Goal: Transaction & Acquisition: Purchase product/service

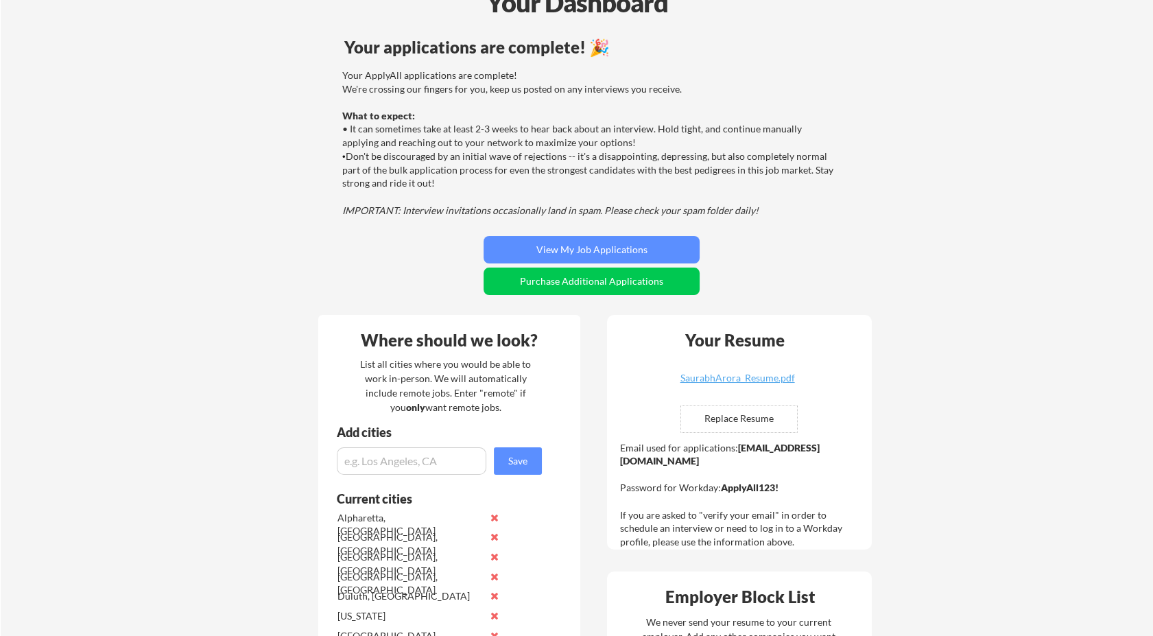
scroll to position [152, 0]
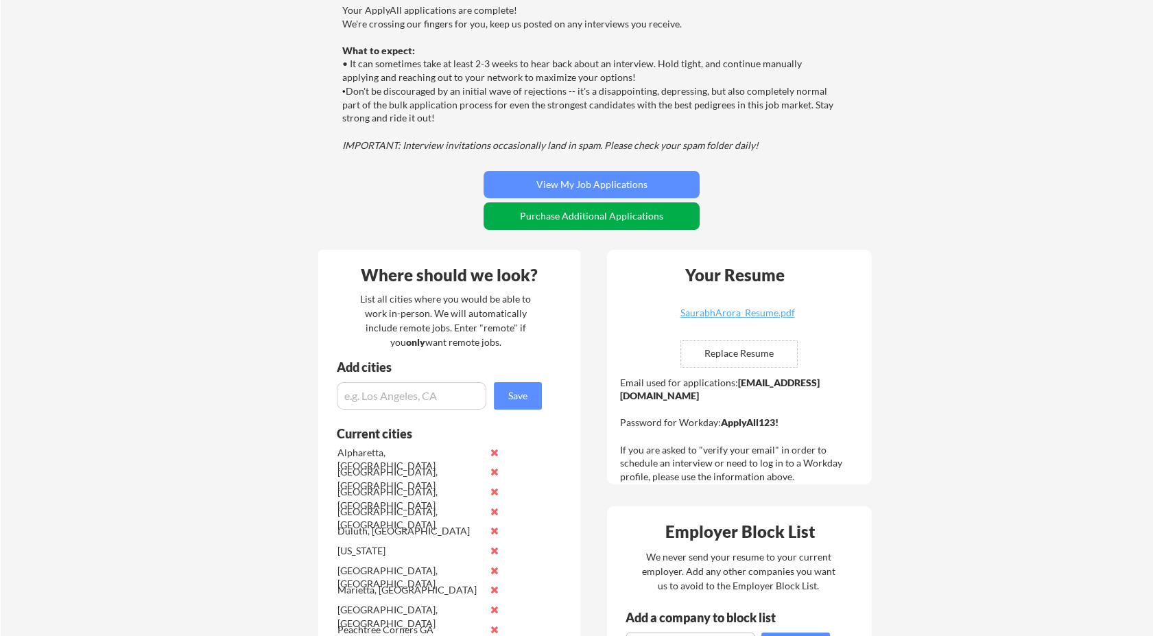
click at [592, 219] on button "Purchase Additional Applications" at bounding box center [591, 215] width 216 height 27
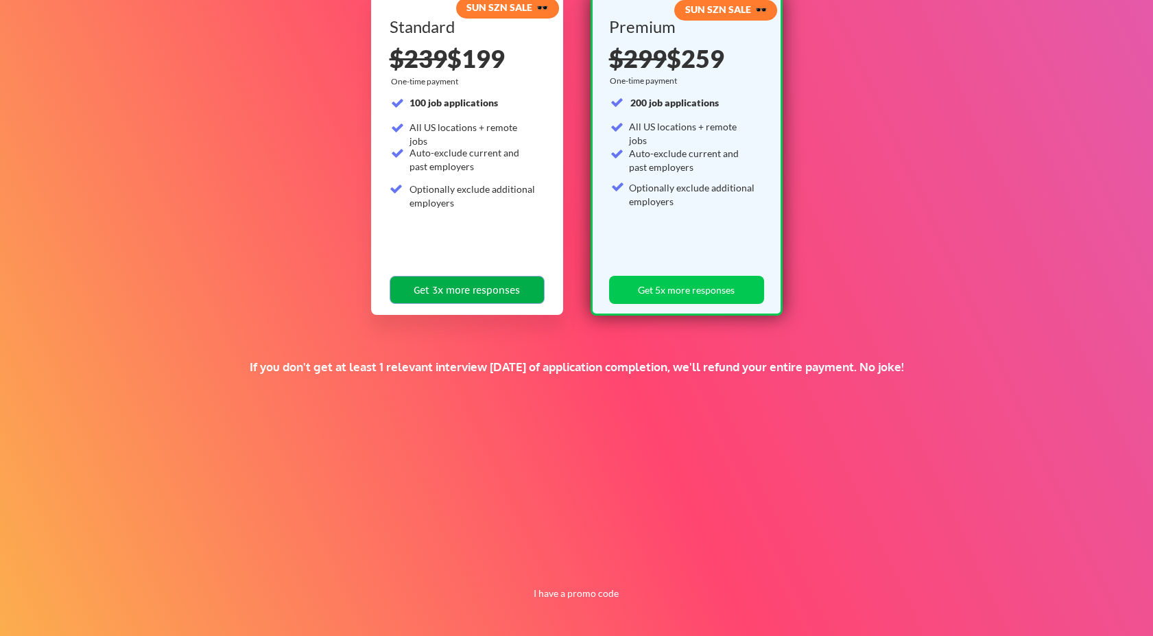
scroll to position [169, 0]
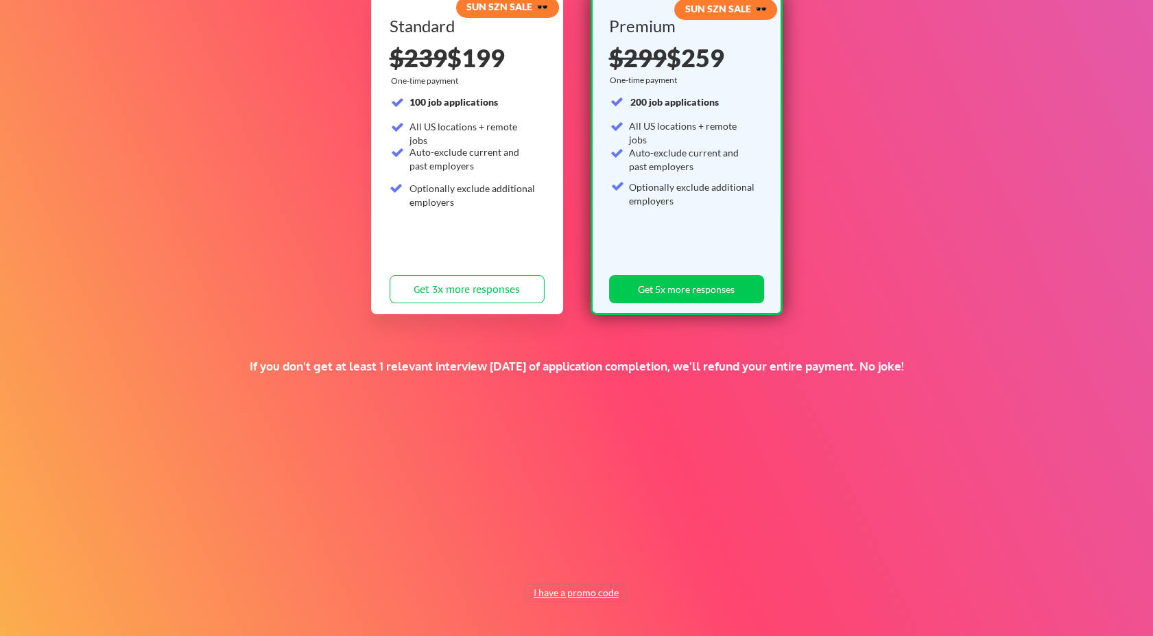
click at [567, 597] on button "I have a promo code" at bounding box center [575, 592] width 101 height 16
click at [539, 557] on input "input" at bounding box center [540, 561] width 127 height 28
paste input "BACKFORMORE"
type input "BACKFORMORE"
click at [633, 562] on button "Submit" at bounding box center [647, 561] width 72 height 28
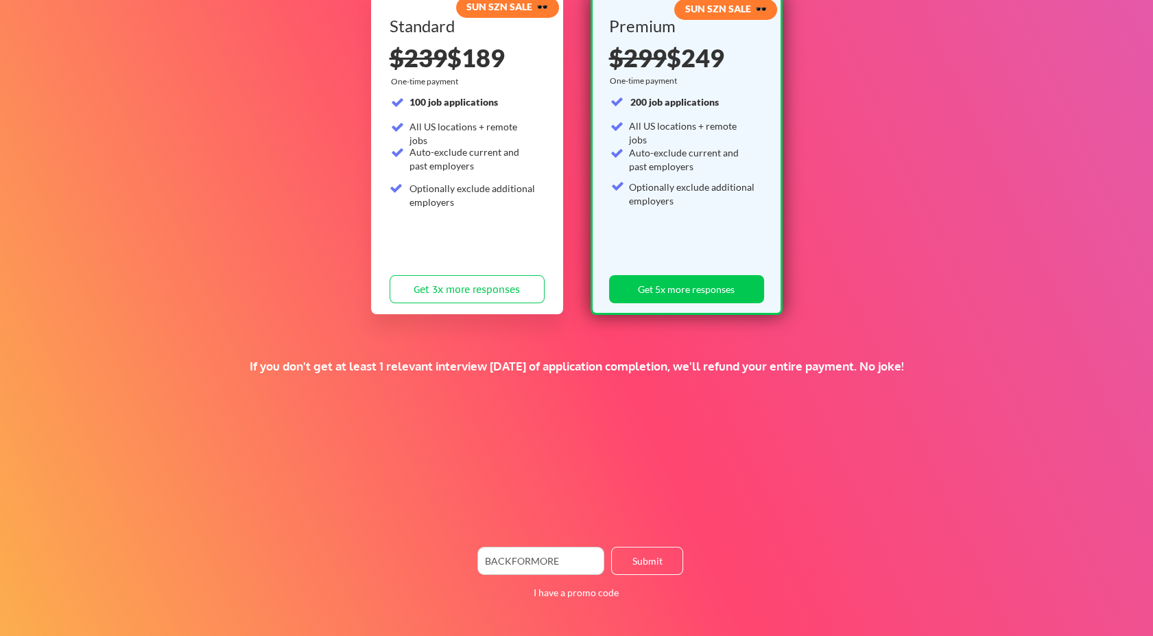
scroll to position [16, 0]
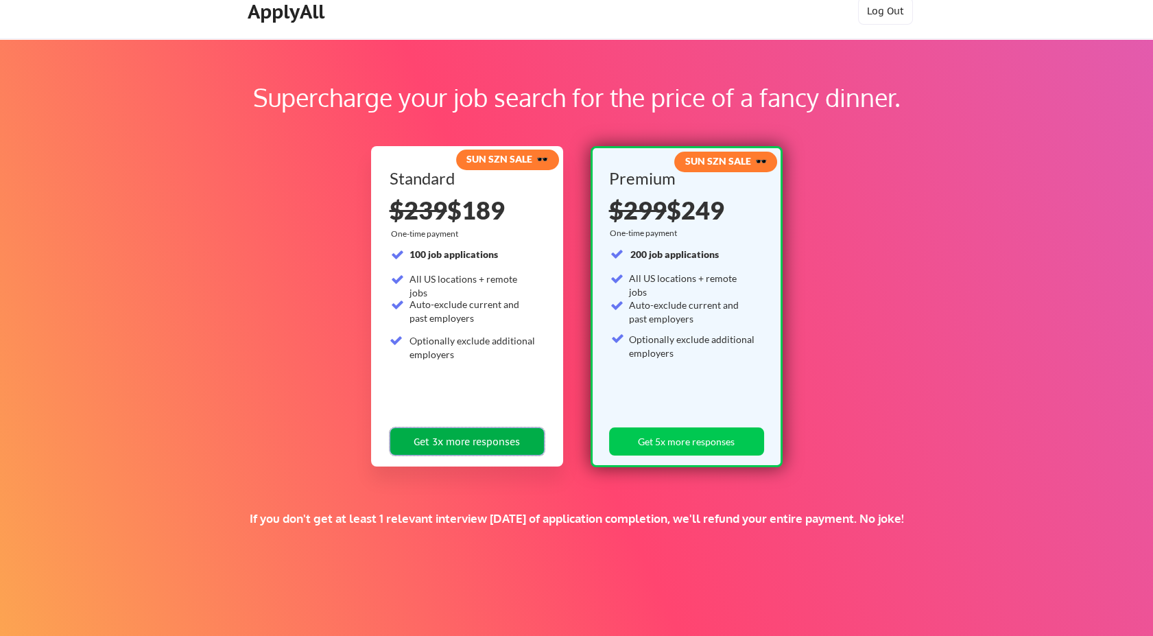
click at [496, 440] on button "Get 3x more responses" at bounding box center [467, 441] width 155 height 28
